Goal: Transaction & Acquisition: Purchase product/service

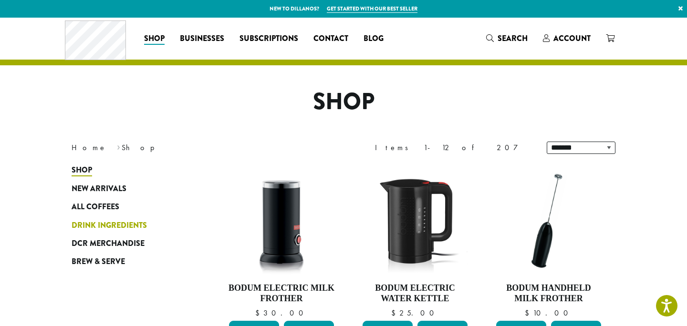
click at [110, 227] on span "Drink Ingredients" at bounding box center [109, 226] width 75 height 12
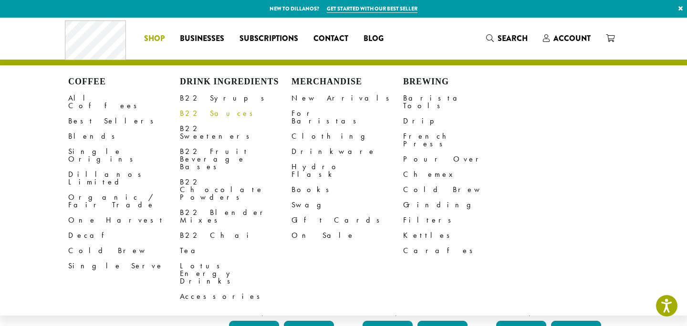
click at [202, 115] on link "B22 Sauces" at bounding box center [236, 113] width 112 height 15
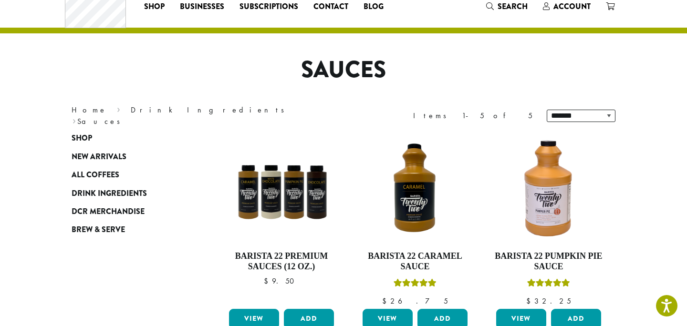
scroll to position [55, 0]
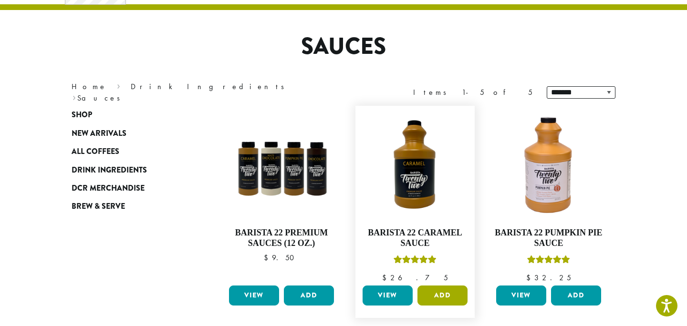
click at [440, 291] on button "Add" at bounding box center [442, 296] width 50 height 20
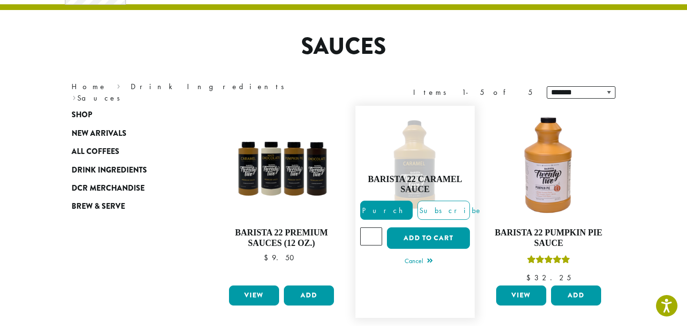
type input "*"
click at [374, 233] on input "*" at bounding box center [371, 237] width 22 height 18
click at [647, 221] on section "**********" at bounding box center [343, 291] width 687 height 658
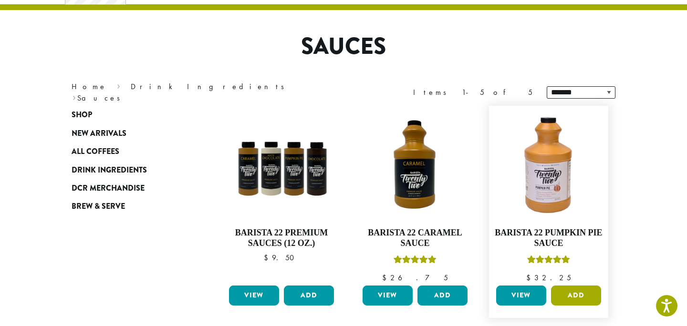
click at [577, 295] on button "Add" at bounding box center [576, 296] width 50 height 20
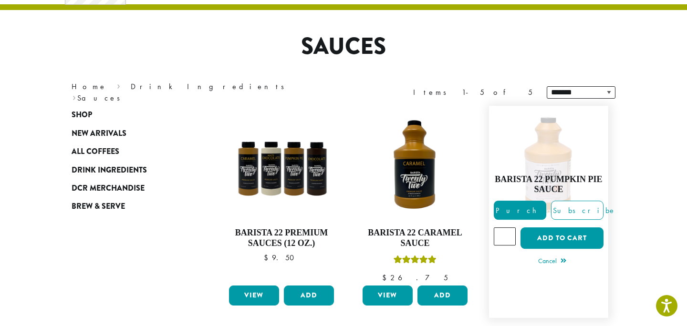
type input "*"
click at [510, 233] on input "*" at bounding box center [505, 237] width 22 height 18
click at [560, 232] on button "Add to cart" at bounding box center [562, 238] width 83 height 21
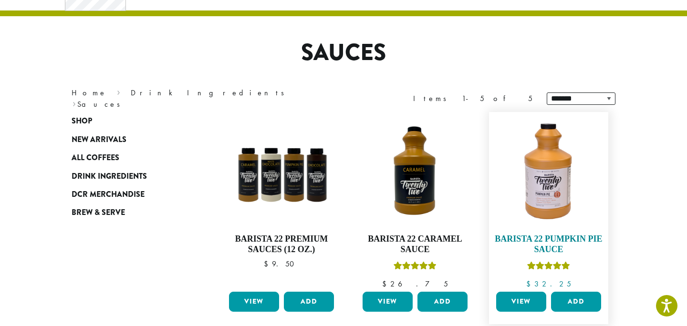
scroll to position [56, 0]
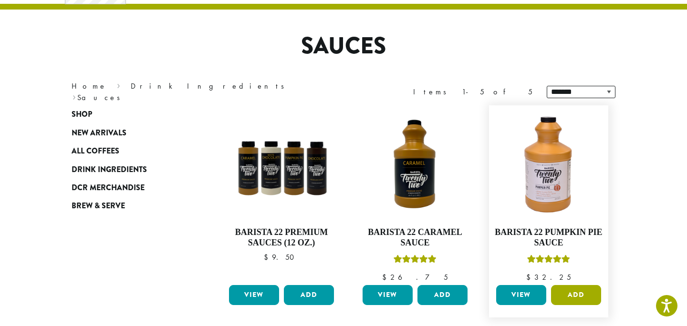
click at [573, 296] on button "Add" at bounding box center [576, 295] width 50 height 20
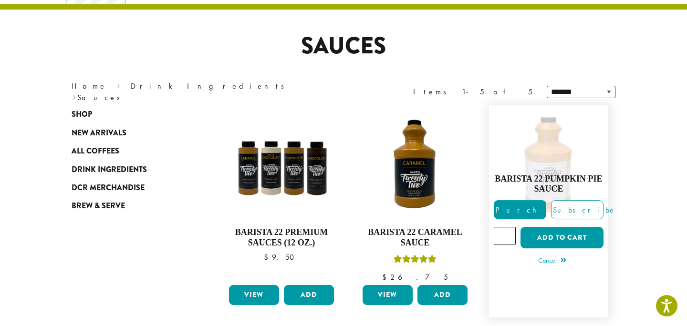
type input "*"
click at [508, 233] on input "*" at bounding box center [505, 236] width 22 height 18
click at [548, 237] on button "Add to cart" at bounding box center [562, 237] width 83 height 21
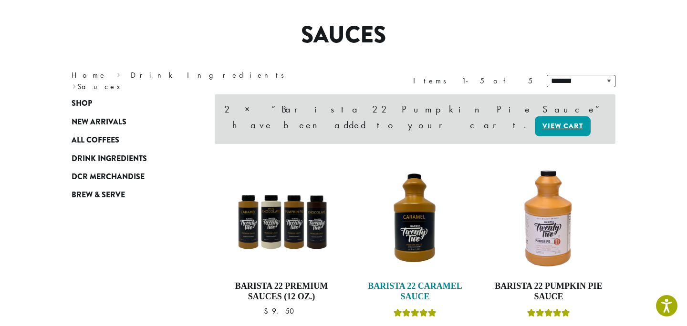
click at [451, 209] on img at bounding box center [415, 219] width 110 height 110
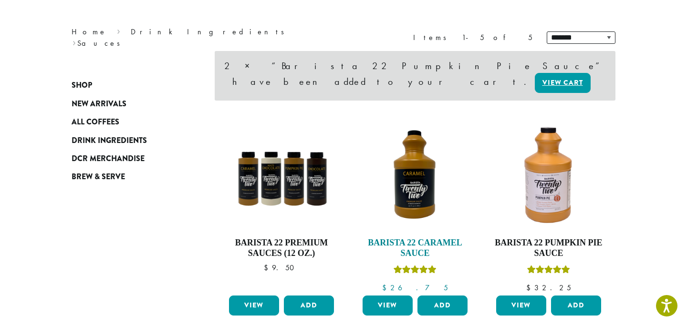
scroll to position [121, 0]
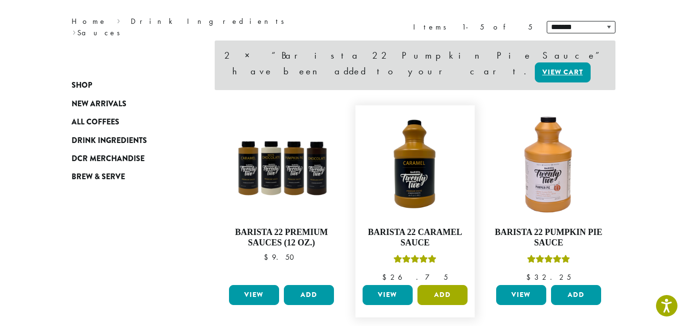
click at [438, 285] on button "Add" at bounding box center [442, 295] width 50 height 20
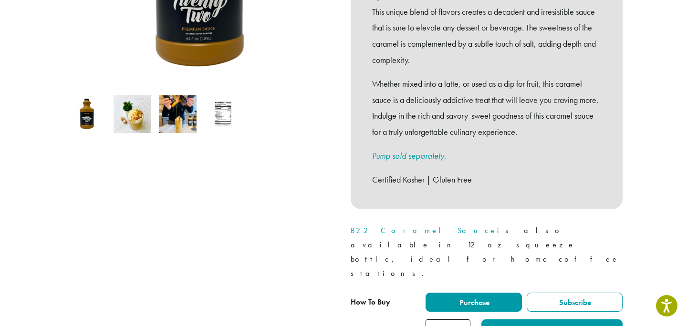
type input "*"
click at [463, 320] on input "*" at bounding box center [448, 330] width 45 height 21
click at [521, 320] on button "Add to cart" at bounding box center [551, 330] width 141 height 21
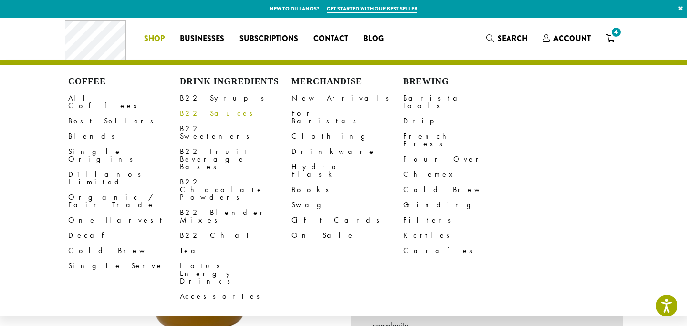
click at [203, 114] on link "B22 Sauces" at bounding box center [236, 113] width 112 height 15
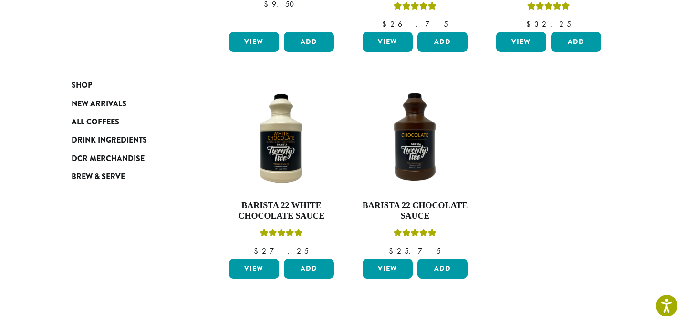
scroll to position [310, 0]
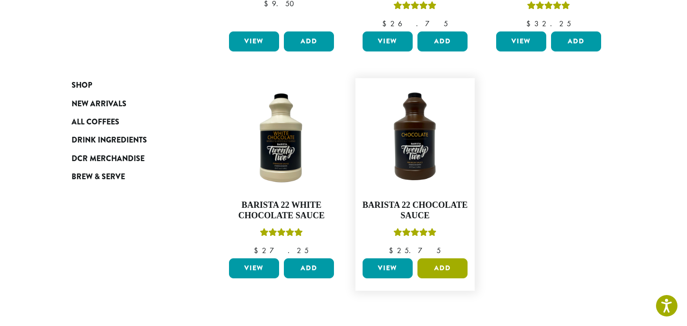
click at [432, 267] on button "Add" at bounding box center [442, 269] width 50 height 20
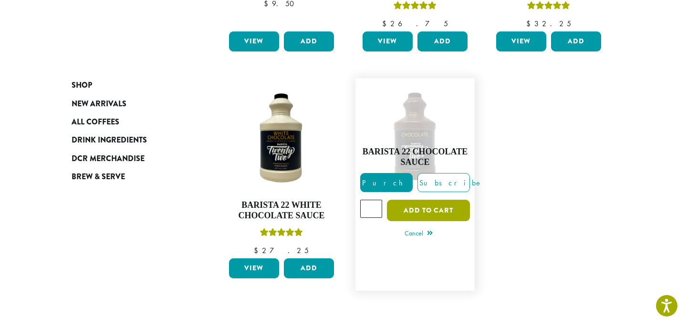
click at [431, 211] on button "Add to cart" at bounding box center [428, 210] width 83 height 21
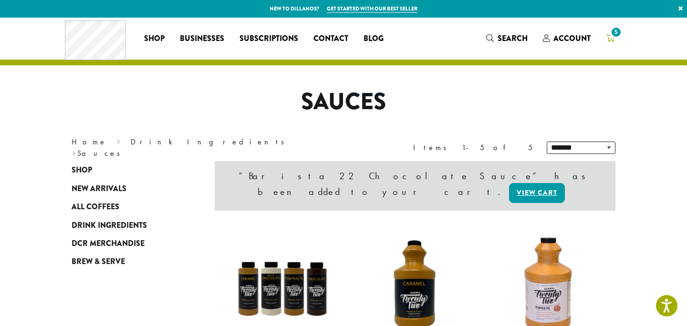
click at [615, 32] on span "5" at bounding box center [616, 32] width 13 height 13
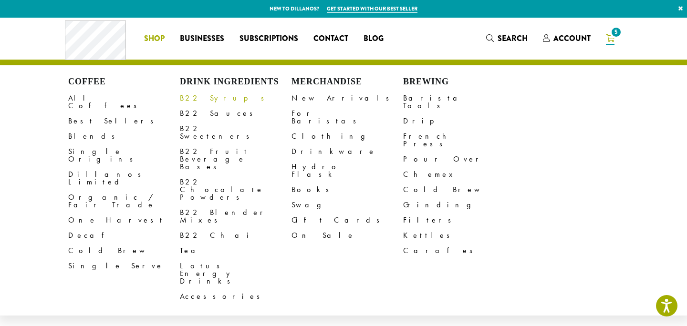
click at [202, 100] on link "B22 Syrups" at bounding box center [236, 98] width 112 height 15
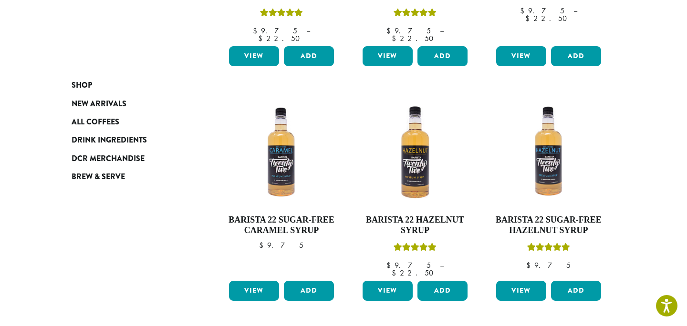
scroll to position [306, 0]
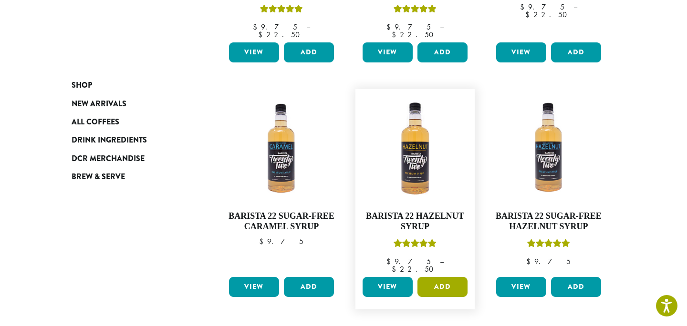
click at [440, 277] on button "Add" at bounding box center [442, 287] width 50 height 20
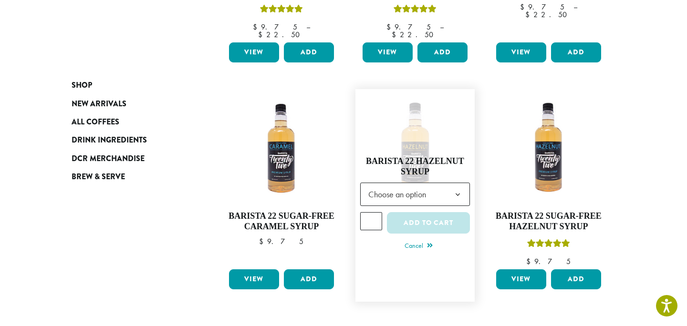
click at [459, 187] on b at bounding box center [457, 194] width 23 height 23
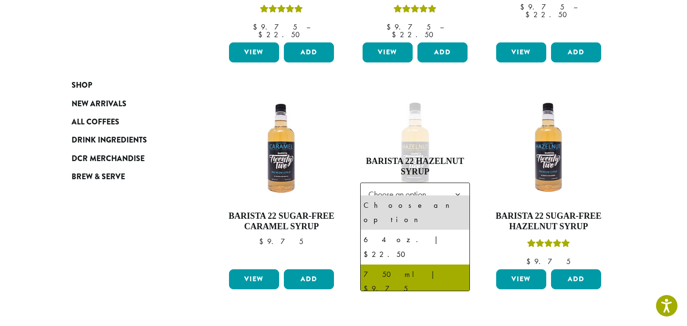
select select "******"
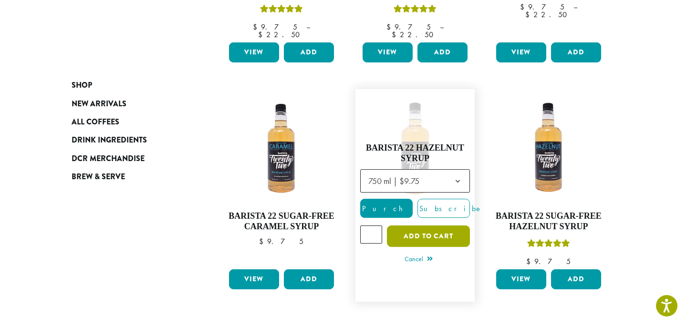
click at [427, 229] on button "Add to cart" at bounding box center [428, 236] width 83 height 21
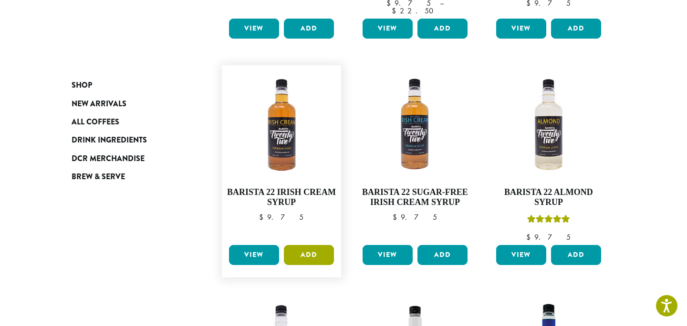
scroll to position [514, 0]
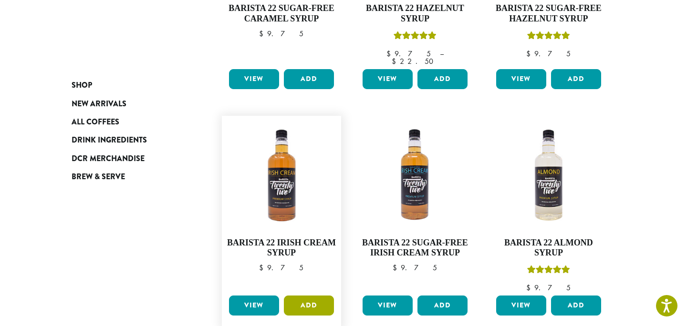
click at [305, 296] on button "Add" at bounding box center [309, 306] width 50 height 20
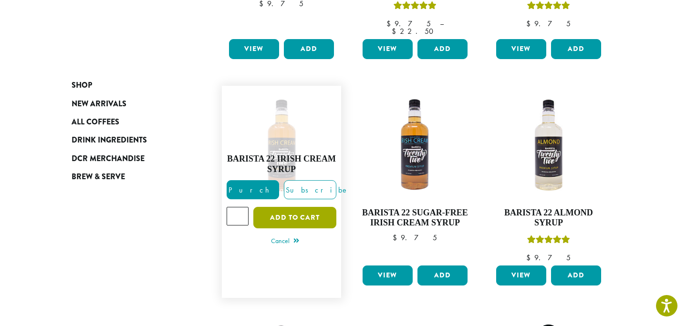
scroll to position [543, 0]
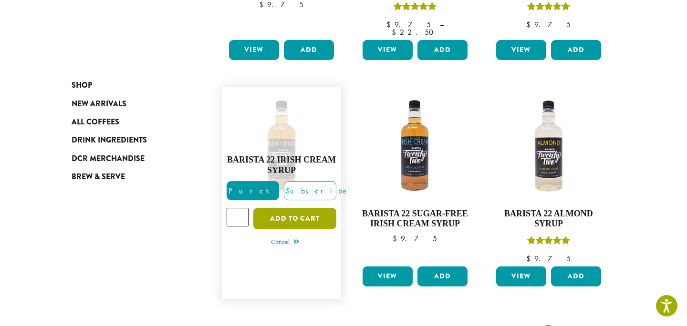
click at [290, 208] on button "Add to cart" at bounding box center [294, 218] width 83 height 21
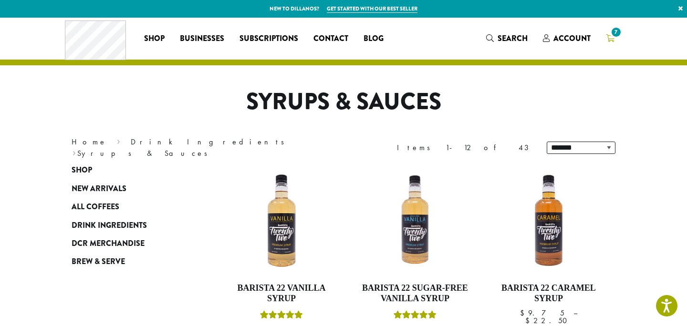
click at [616, 31] on span "7" at bounding box center [616, 32] width 13 height 13
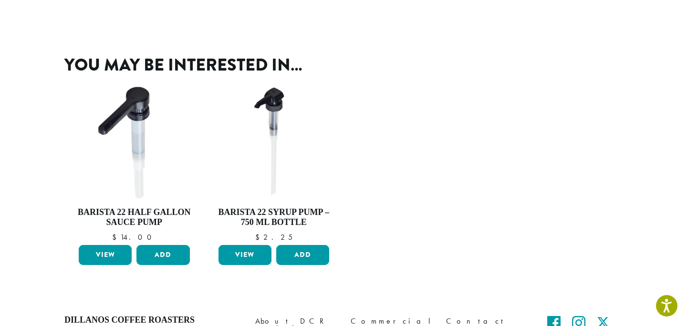
scroll to position [344, 0]
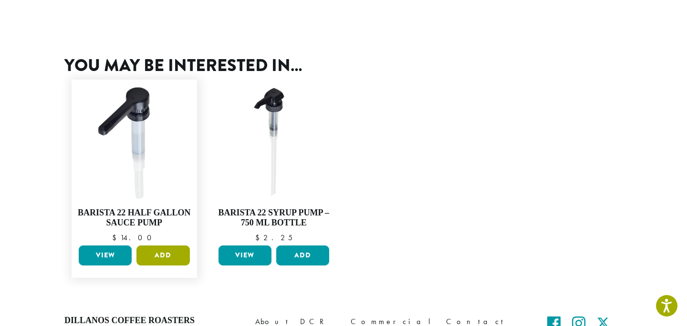
click at [158, 257] on button "Add" at bounding box center [162, 256] width 53 height 20
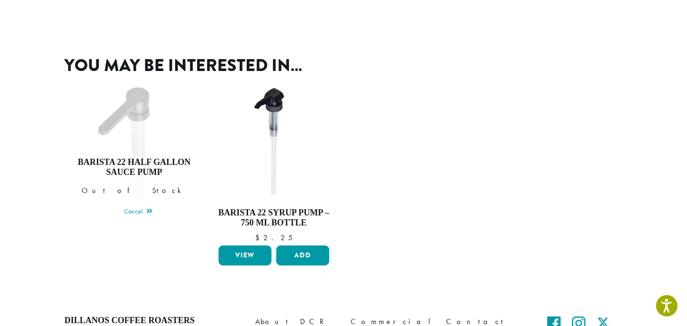
click at [407, 172] on ul "Barista 22 Half Gallon Sauce Pump $ 14.00 Barista 22 Half Gallon Sauce Pump Out…" at bounding box center [343, 179] width 558 height 213
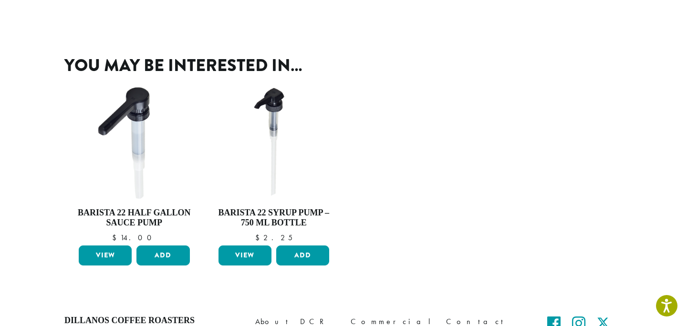
click at [478, 184] on ul "Barista 22 Half Gallon Sauce Pump $ 14.00 Barista 22 Half Gallon Sauce Pump Out…" at bounding box center [343, 179] width 558 height 213
click at [169, 251] on button "Add" at bounding box center [162, 256] width 53 height 20
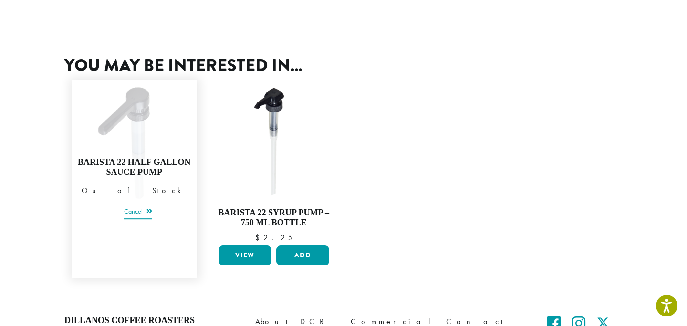
click at [137, 213] on link "Cancel" at bounding box center [138, 212] width 28 height 13
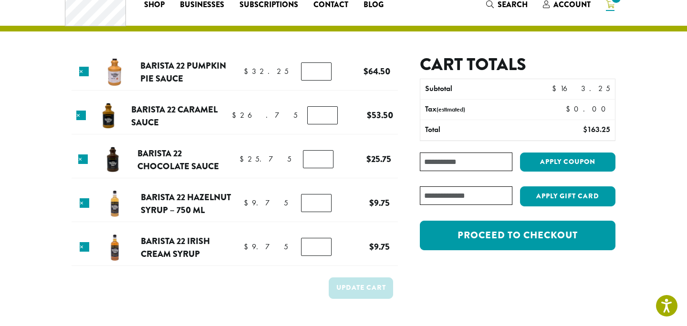
scroll to position [0, 0]
